Goal: Task Accomplishment & Management: Use online tool/utility

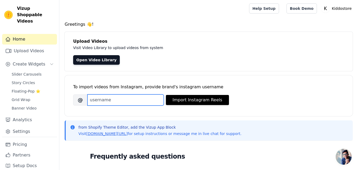
click at [121, 100] on input "Brand's Instagram Username" at bounding box center [125, 99] width 76 height 11
click at [29, 61] on span "Create Widgets" at bounding box center [29, 64] width 33 height 6
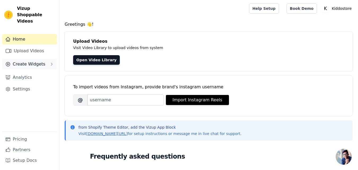
click at [29, 61] on span "Create Widgets" at bounding box center [29, 64] width 33 height 6
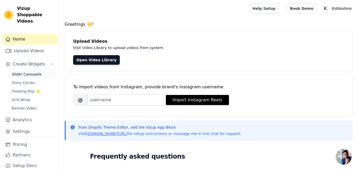
click at [27, 72] on span "Slider Carousels" at bounding box center [27, 74] width 30 height 5
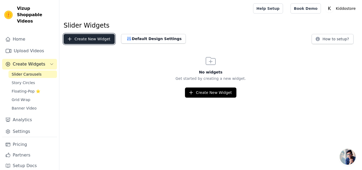
click at [97, 40] on button "Create New Widget" at bounding box center [89, 39] width 51 height 10
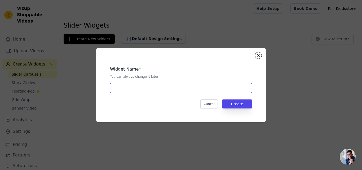
click at [132, 91] on input "text" at bounding box center [181, 88] width 142 height 10
type input "slider"
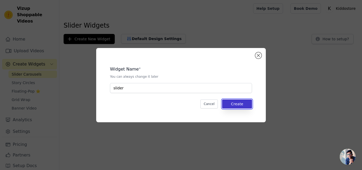
click at [248, 103] on button "Create" at bounding box center [237, 103] width 30 height 9
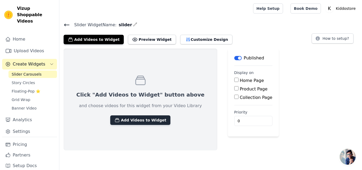
click at [115, 119] on icon "button" at bounding box center [117, 120] width 4 height 4
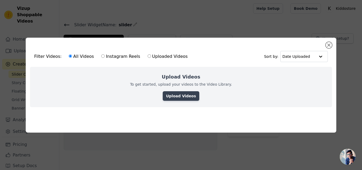
click at [166, 92] on link "Upload Videos" at bounding box center [181, 96] width 36 height 10
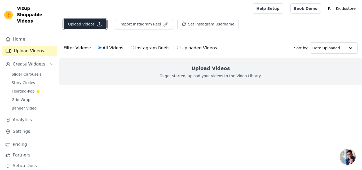
click at [97, 22] on icon "button" at bounding box center [99, 23] width 5 height 5
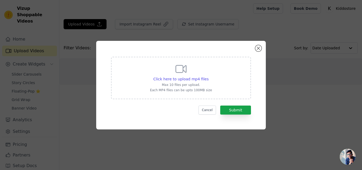
click at [194, 84] on p "Max 10 files per upload." at bounding box center [181, 85] width 62 height 4
click at [208, 76] on input "Click here to upload mp4 files Max 10 files per upload. Each MP4 files can be u…" at bounding box center [208, 76] width 0 height 0
type input "C:\fakepath\WhatsApp Video 2025-09-16 at 1.00.54 AM.mp4"
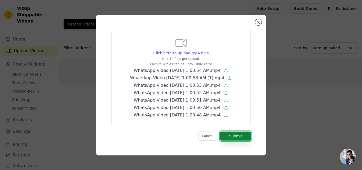
click at [234, 137] on button "Submit" at bounding box center [235, 135] width 31 height 9
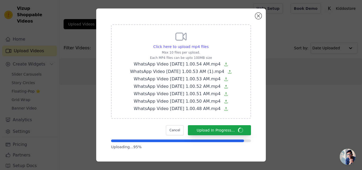
click at [295, 95] on div "Click here to upload mp4 files Max 10 files per upload. Each MP4 files can be u…" at bounding box center [180, 85] width 345 height 170
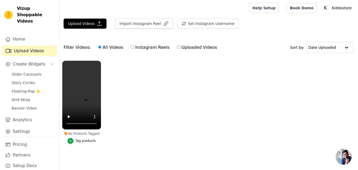
scroll to position [3, 0]
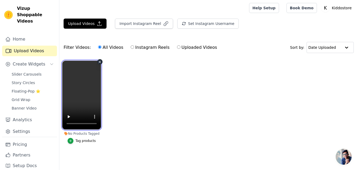
click at [83, 102] on video at bounding box center [81, 95] width 39 height 69
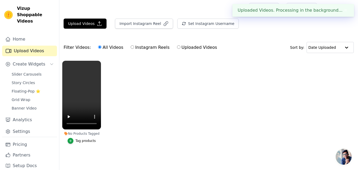
click at [171, 106] on ul "No Products Tagged Tag products" at bounding box center [208, 107] width 299 height 99
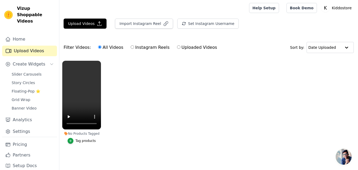
scroll to position [0, 0]
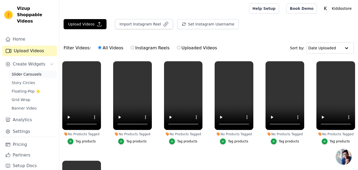
click at [20, 72] on span "Slider Carousels" at bounding box center [27, 74] width 30 height 5
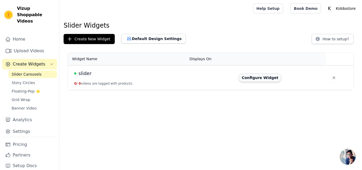
click at [265, 80] on button "Configure Widget" at bounding box center [260, 77] width 43 height 8
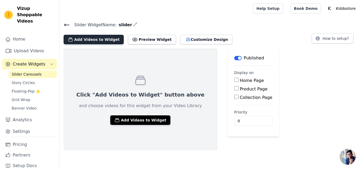
drag, startPoint x: 128, startPoint y: 122, endPoint x: 95, endPoint y: 37, distance: 91.3
click at [95, 37] on button "Add Videos to Widget" at bounding box center [94, 40] width 60 height 10
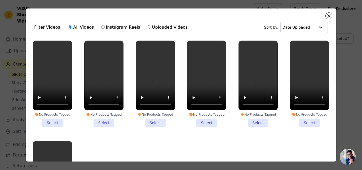
click at [51, 122] on li "No Products Tagged Select" at bounding box center [52, 84] width 39 height 86
click at [0, 0] on input "No Products Tagged Select" at bounding box center [0, 0] width 0 height 0
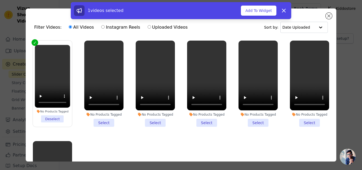
click at [103, 124] on li "No Products Tagged Select" at bounding box center [103, 84] width 39 height 86
click at [0, 0] on input "No Products Tagged Select" at bounding box center [0, 0] width 0 height 0
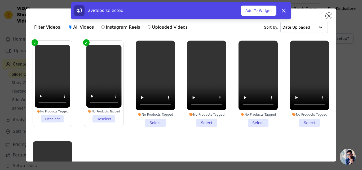
click at [157, 121] on li "No Products Tagged Select" at bounding box center [155, 84] width 39 height 86
click at [0, 0] on input "No Products Tagged Select" at bounding box center [0, 0] width 0 height 0
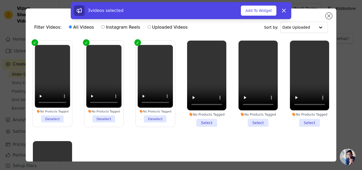
click at [207, 122] on li "No Products Tagged Select" at bounding box center [206, 84] width 39 height 86
click at [0, 0] on input "No Products Tagged Select" at bounding box center [0, 0] width 0 height 0
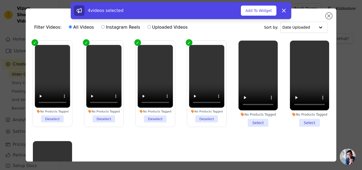
click at [245, 121] on li "No Products Tagged Select" at bounding box center [258, 84] width 39 height 86
click at [0, 0] on input "No Products Tagged Select" at bounding box center [0, 0] width 0 height 0
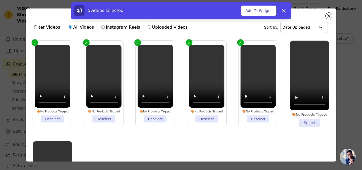
click at [310, 124] on li "No Products Tagged Select" at bounding box center [309, 84] width 39 height 86
click at [0, 0] on input "No Products Tagged Select" at bounding box center [0, 0] width 0 height 0
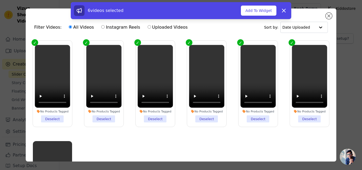
drag, startPoint x: 85, startPoint y: 104, endPoint x: 86, endPoint y: 63, distance: 41.7
drag, startPoint x: 86, startPoint y: 63, endPoint x: 182, endPoint y: 143, distance: 124.4
click at [182, 143] on ul "No Products Tagged Deselect No Products Tagged Deselect No Products Tagged Dese…" at bounding box center [181, 114] width 302 height 153
click at [257, 117] on li "No Products Tagged Deselect" at bounding box center [257, 84] width 35 height 78
click at [0, 0] on input "No Products Tagged Deselect" at bounding box center [0, 0] width 0 height 0
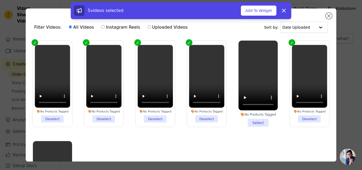
click at [311, 120] on li "No Products Tagged Deselect" at bounding box center [309, 84] width 35 height 78
click at [0, 0] on input "No Products Tagged Deselect" at bounding box center [0, 0] width 0 height 0
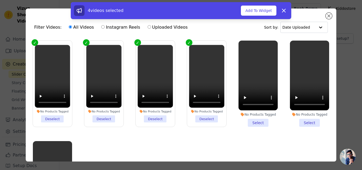
click at [259, 120] on li "No Products Tagged Select" at bounding box center [258, 84] width 39 height 86
click at [0, 0] on input "No Products Tagged Select" at bounding box center [0, 0] width 0 height 0
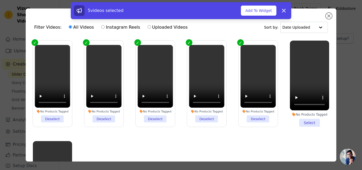
click at [304, 120] on li "No Products Tagged Select" at bounding box center [309, 84] width 39 height 86
click at [0, 0] on input "No Products Tagged Select" at bounding box center [0, 0] width 0 height 0
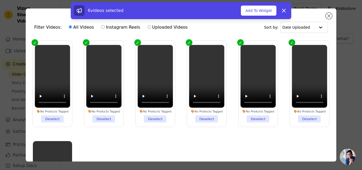
drag, startPoint x: 105, startPoint y: 136, endPoint x: 107, endPoint y: 33, distance: 102.9
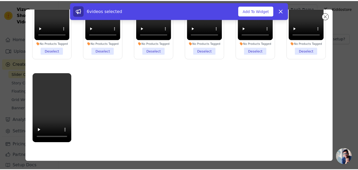
scroll to position [47, 0]
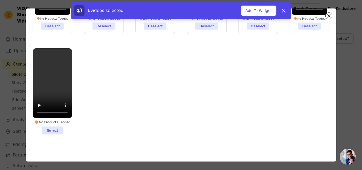
click at [46, 124] on li "No Products Tagged Select" at bounding box center [52, 91] width 39 height 86
click at [0, 0] on input "No Products Tagged Select" at bounding box center [0, 0] width 0 height 0
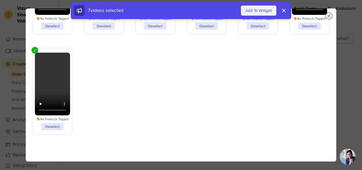
drag, startPoint x: 251, startPoint y: 8, endPoint x: 250, endPoint y: 11, distance: 3.2
click at [250, 11] on button "Add To Widget" at bounding box center [259, 11] width 36 height 10
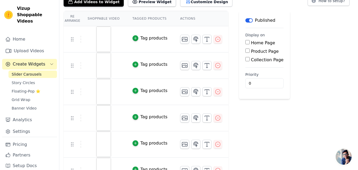
scroll to position [0, 0]
